Goal: Navigation & Orientation: Find specific page/section

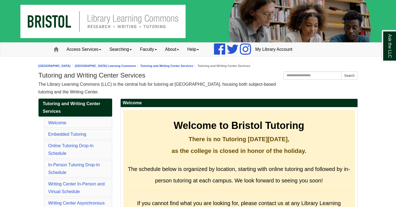
click at [140, 24] on img at bounding box center [198, 21] width 396 height 42
click at [80, 51] on link "Access Services" at bounding box center [84, 50] width 43 height 14
click at [117, 66] on link "[GEOGRAPHIC_DATA] Learning Commons" at bounding box center [105, 65] width 61 height 3
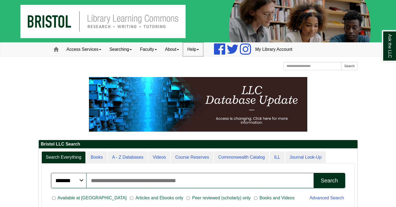
click at [197, 50] on link "Help" at bounding box center [193, 50] width 20 height 14
click at [176, 53] on link "About" at bounding box center [172, 50] width 22 height 14
click at [153, 51] on link "Faculty" at bounding box center [148, 50] width 25 height 14
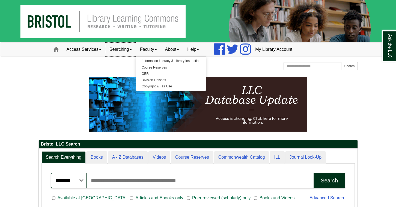
click at [125, 51] on link "Searching" at bounding box center [120, 50] width 31 height 14
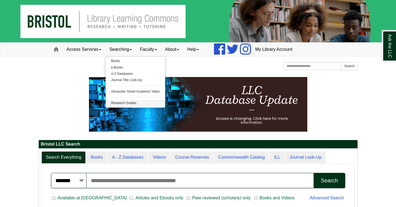
click at [123, 103] on link "Research Guides" at bounding box center [136, 103] width 60 height 6
